Goal: Transaction & Acquisition: Purchase product/service

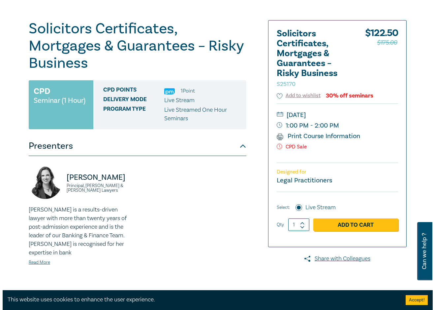
scroll to position [66, 0]
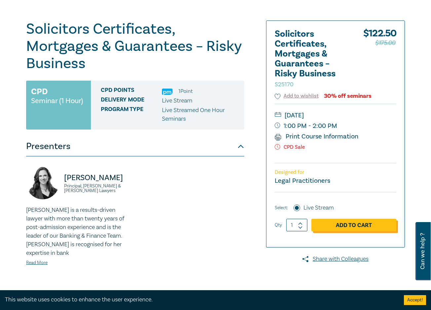
click at [345, 225] on link "Add to Cart" at bounding box center [353, 225] width 85 height 13
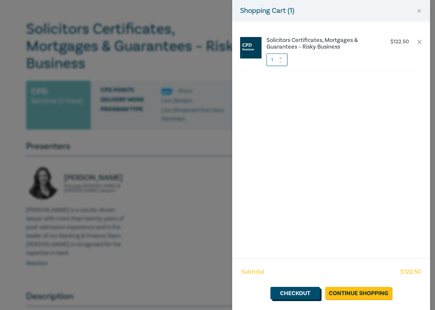
click at [305, 295] on link "Checkout" at bounding box center [296, 293] width 50 height 13
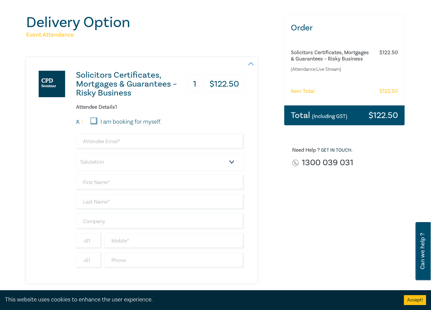
scroll to position [99, 0]
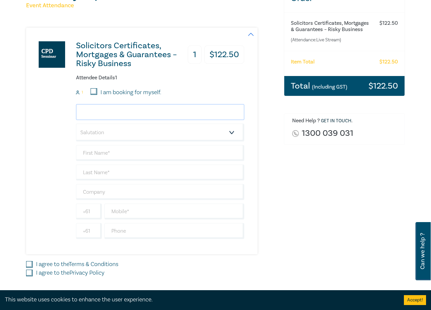
click at [100, 114] on input "email" at bounding box center [160, 112] width 168 height 16
click at [118, 114] on input "email" at bounding box center [160, 112] width 168 height 16
click at [15, 165] on div "Delivery Option Event Attendance Solicitors Certificates, Mortgages & Guarantee…" at bounding box center [215, 144] width 431 height 376
drag, startPoint x: 108, startPoint y: 111, endPoint x: 85, endPoint y: 111, distance: 22.8
click at [85, 111] on input "GM" at bounding box center [160, 112] width 168 height 16
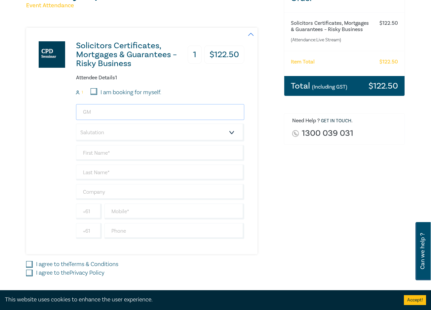
type input "[EMAIL_ADDRESS][DOMAIN_NAME]"
type input "[PERSON_NAME]"
type input "McGuckian"
click at [105, 134] on select "Salutation Mr. Mrs. Ms. Miss Dr. Prof. Other" at bounding box center [160, 132] width 168 height 18
select select "Ms."
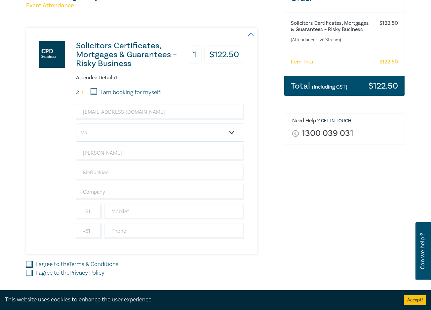
click at [76, 123] on select "Salutation Mr. Mrs. Ms. Miss Dr. Prof. Other" at bounding box center [160, 132] width 168 height 18
click at [105, 191] on input "text" at bounding box center [160, 192] width 168 height 16
type input "[PERSON_NAME]"
click at [48, 186] on div "Solicitors Certificates, Mortgages & Guarantees – Risky Business 1 $ 122.50 Att…" at bounding box center [135, 141] width 218 height 226
click at [128, 213] on input "text" at bounding box center [174, 211] width 140 height 16
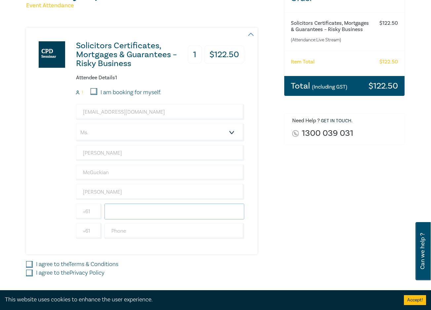
paste input "0429 720 137"
type input "0429 720 137"
click at [30, 264] on input "I agree to the Terms & Conditions" at bounding box center [29, 264] width 7 height 7
checkbox input "true"
click at [28, 272] on input "I agree to the Privacy Policy" at bounding box center [29, 272] width 7 height 7
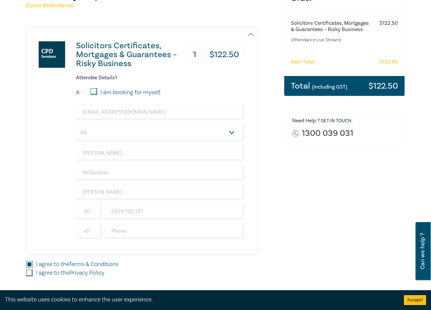
checkbox input "true"
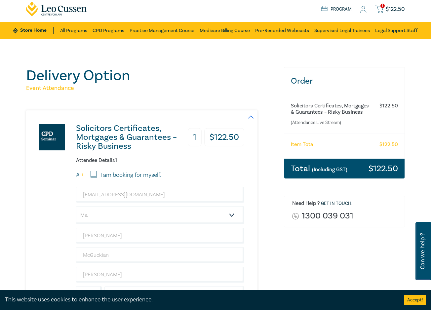
scroll to position [0, 0]
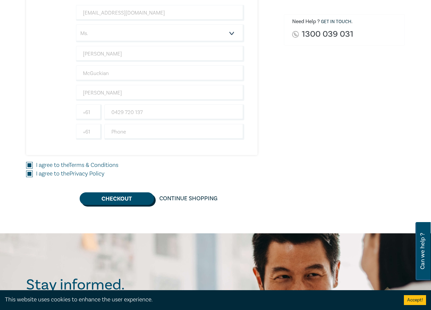
click at [101, 197] on button "Checkout" at bounding box center [117, 198] width 74 height 13
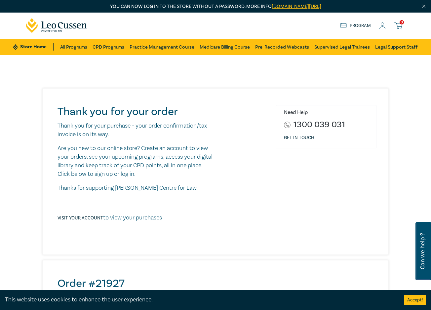
click at [15, 87] on div "Thank you for your order Thank you for your purchase - your order confirmation/…" at bounding box center [215, 296] width 431 height 482
